Goal: Task Accomplishment & Management: Manage account settings

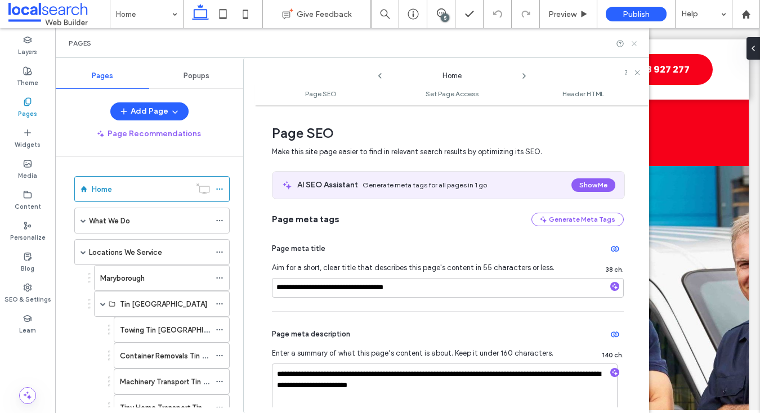
click at [630, 39] on icon at bounding box center [634, 43] width 8 height 8
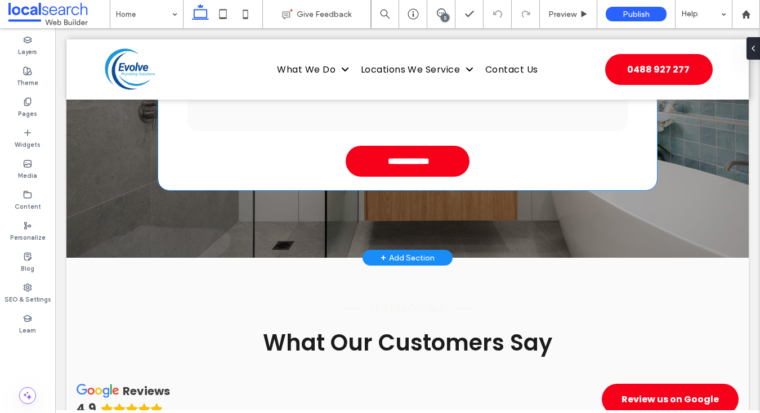
scroll to position [2995, 0]
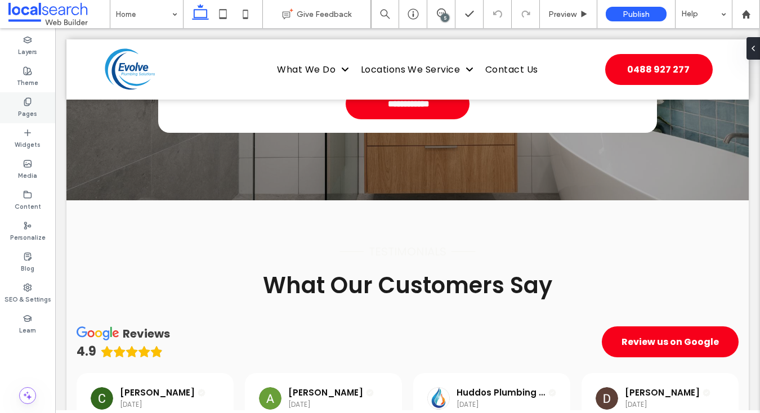
click at [42, 115] on div "Pages" at bounding box center [27, 107] width 55 height 31
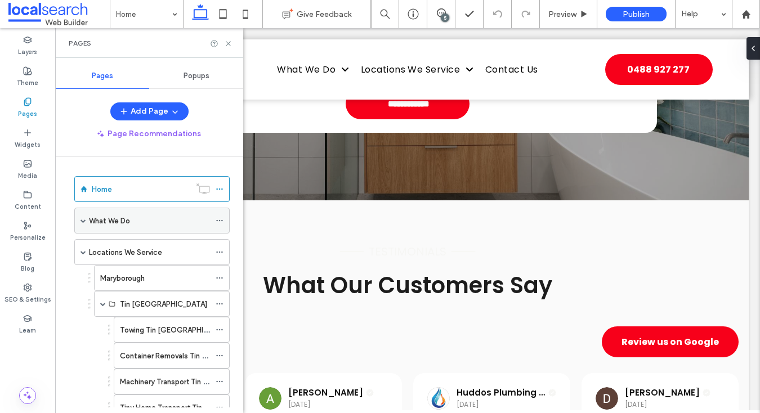
click at [125, 230] on div "What We Do" at bounding box center [149, 220] width 121 height 25
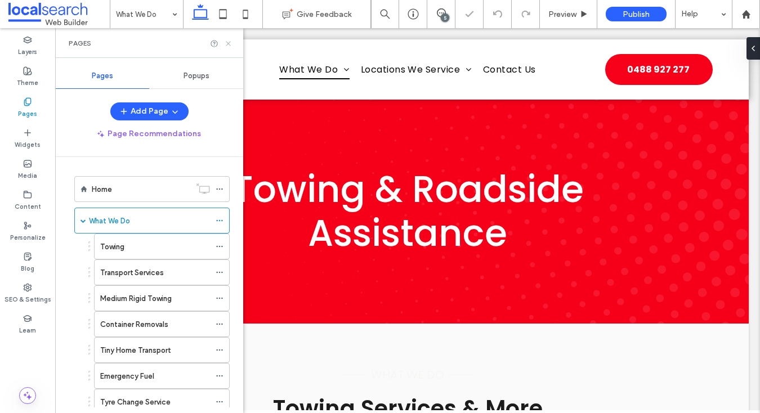
click at [227, 41] on icon at bounding box center [228, 43] width 8 height 8
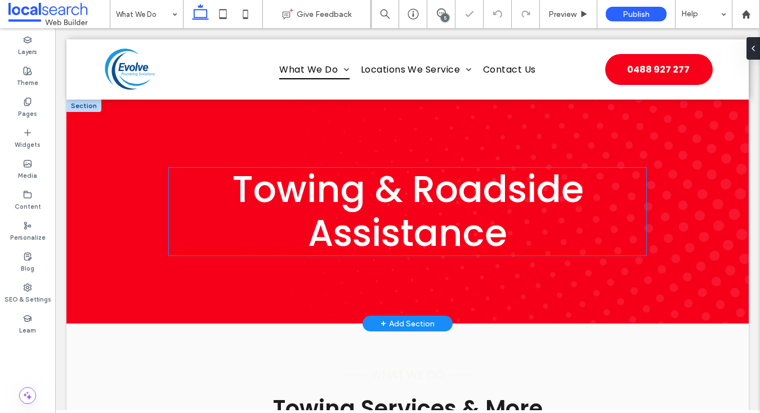
scroll to position [220, 0]
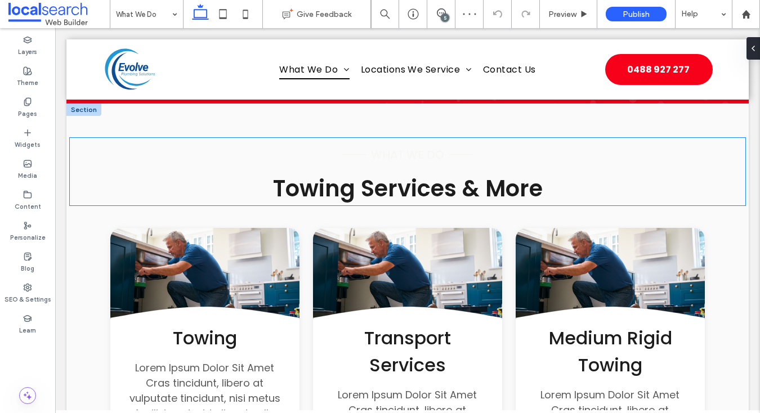
click at [384, 159] on span "what we do" at bounding box center [407, 155] width 73 height 16
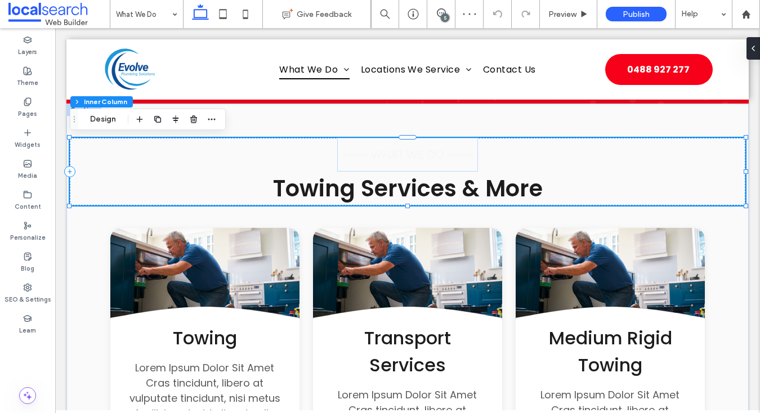
click at [384, 159] on span "what we do" at bounding box center [407, 155] width 73 height 16
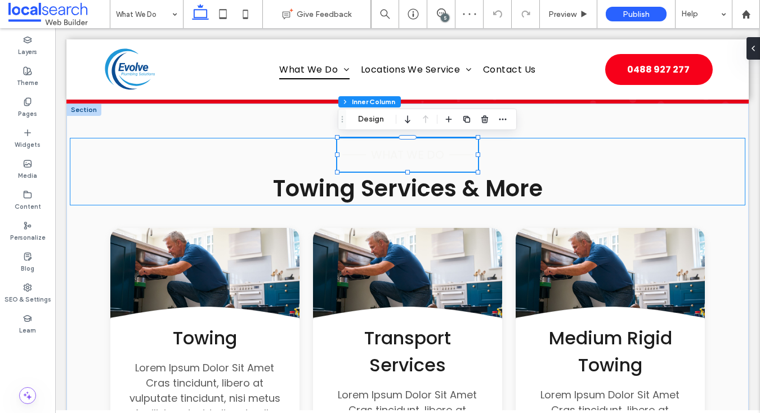
click at [384, 159] on span "what we do" at bounding box center [407, 155] width 73 height 16
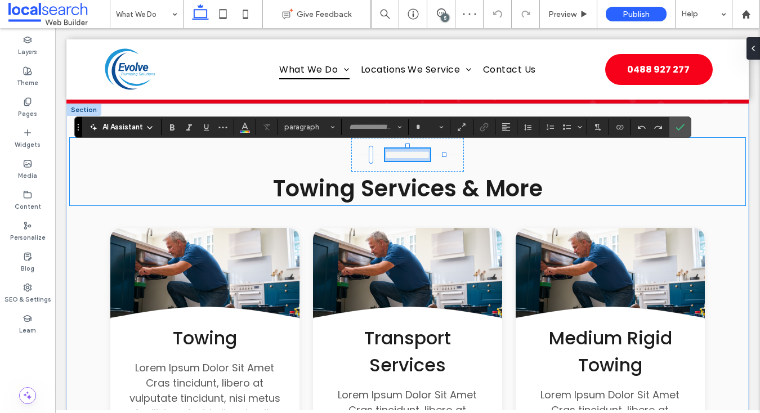
type input "*******"
type input "**"
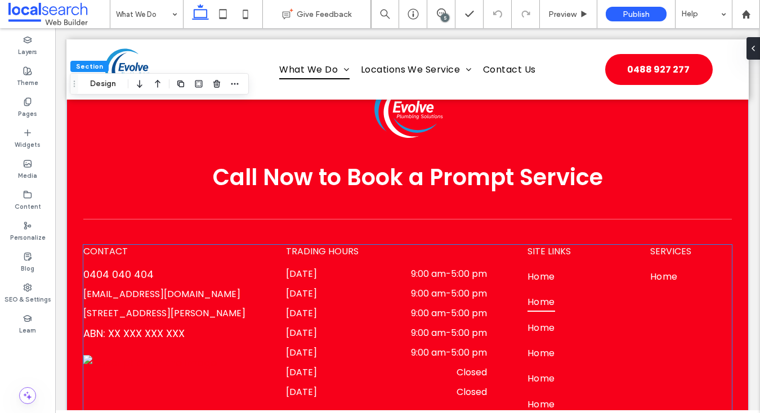
scroll to position [2158, 0]
